Goal: Check status: Check status

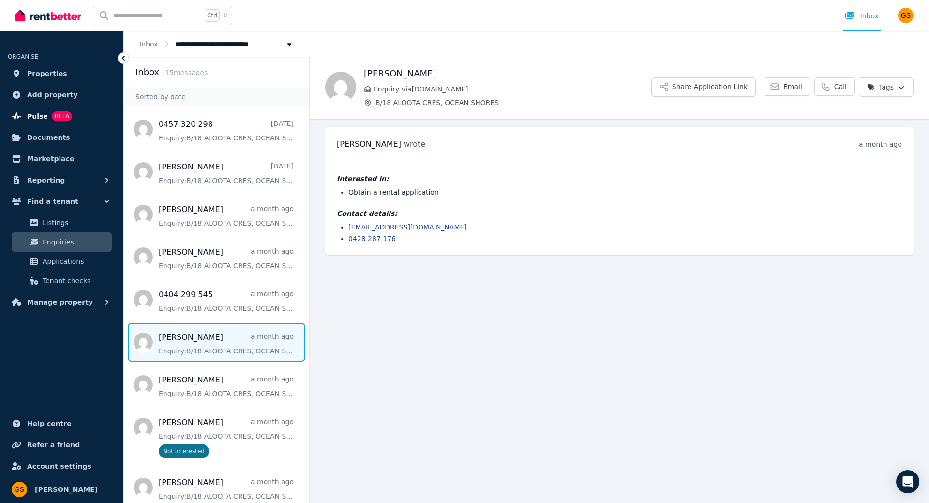
click at [33, 119] on span "Pulse" at bounding box center [37, 116] width 21 height 12
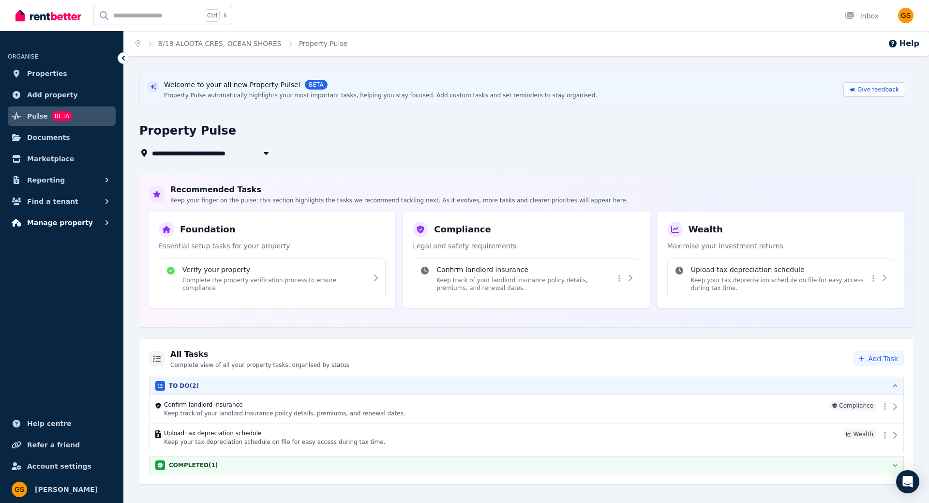
click at [42, 223] on span "Manage property" at bounding box center [60, 223] width 66 height 12
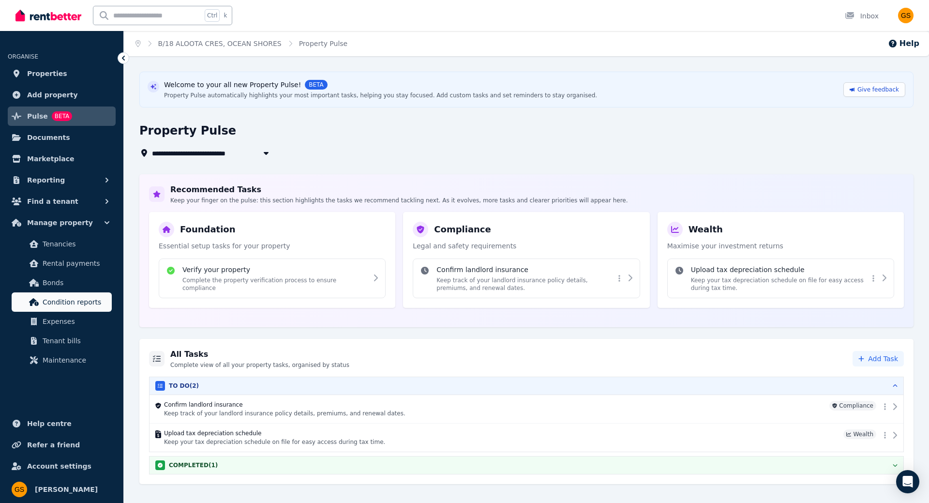
click at [70, 304] on span "Condition reports" at bounding box center [75, 302] width 65 height 12
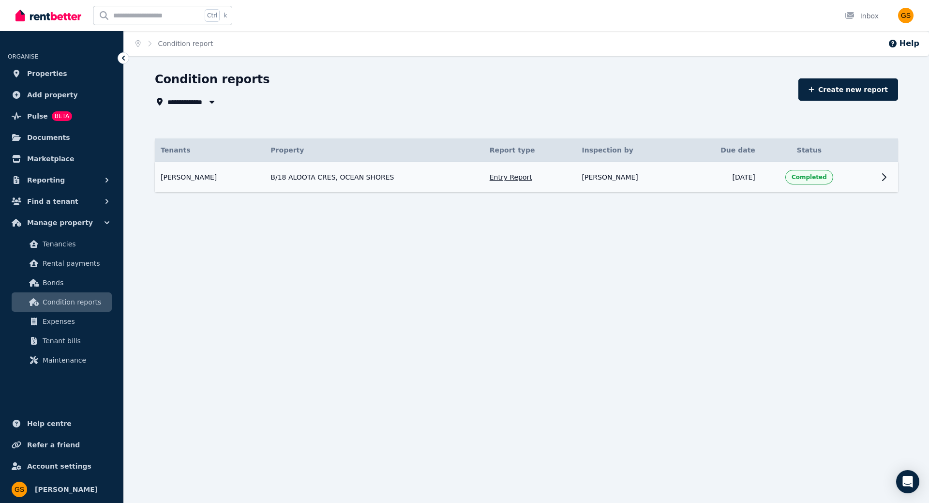
click at [814, 176] on span "Completed" at bounding box center [809, 177] width 35 height 8
click at [862, 174] on td at bounding box center [866, 177] width 17 height 30
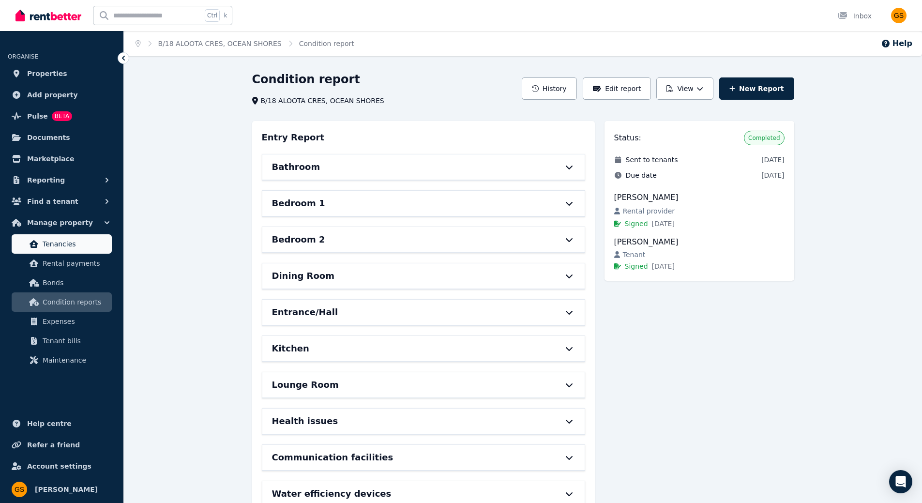
click at [67, 252] on link "Tenancies" at bounding box center [62, 243] width 100 height 19
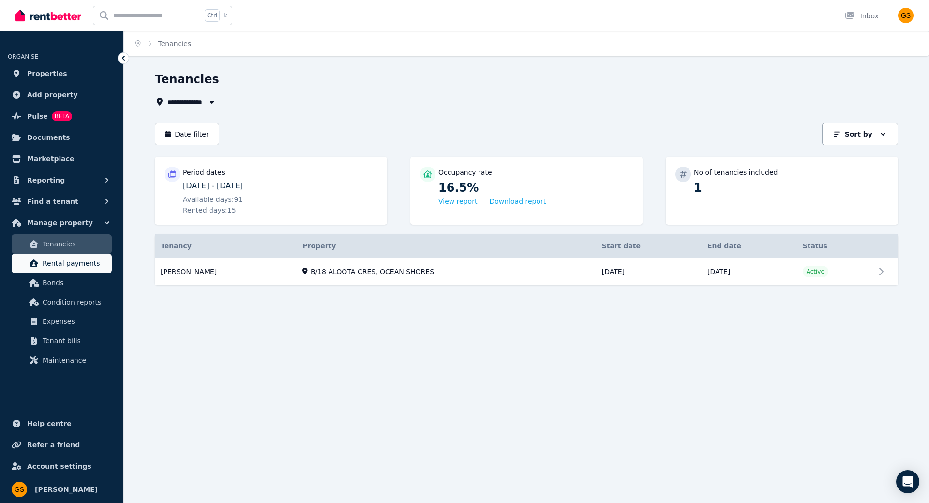
click at [88, 264] on span "Rental payments" at bounding box center [75, 264] width 65 height 12
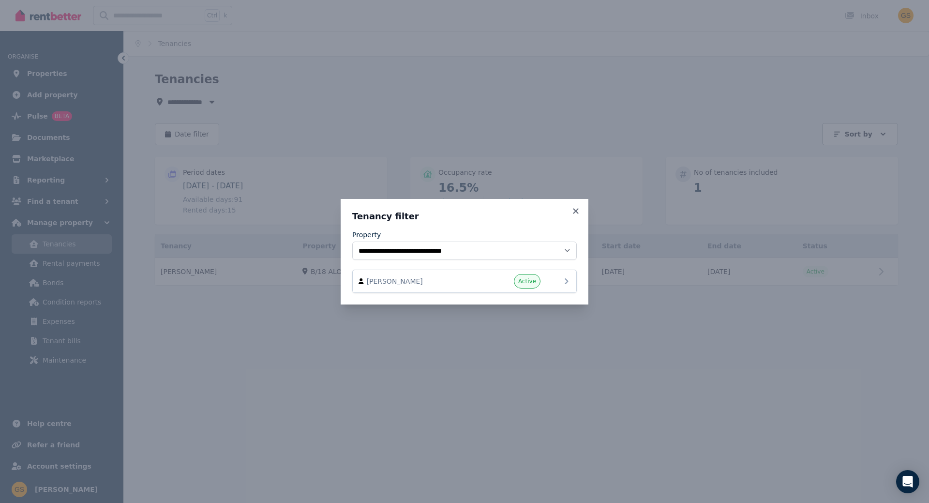
click at [535, 283] on span "Active" at bounding box center [527, 281] width 18 height 8
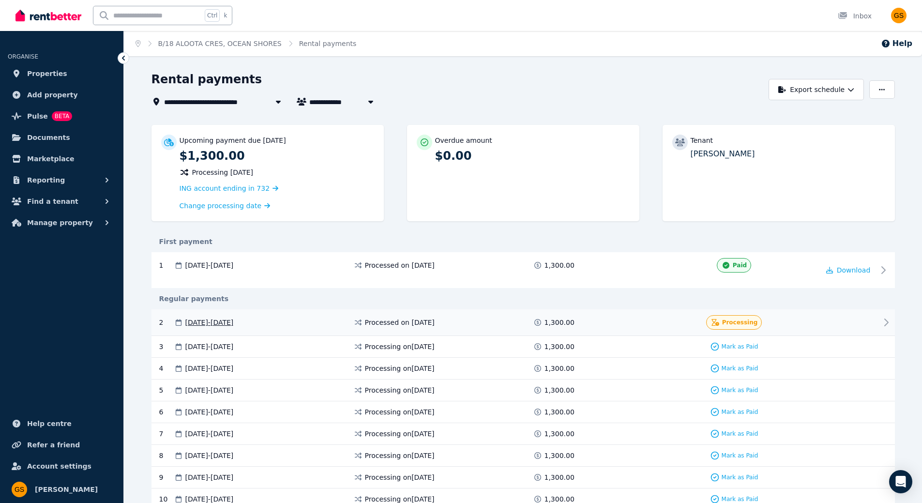
click at [757, 320] on div "Processing" at bounding box center [734, 322] width 56 height 15
